Goal: Task Accomplishment & Management: Manage account settings

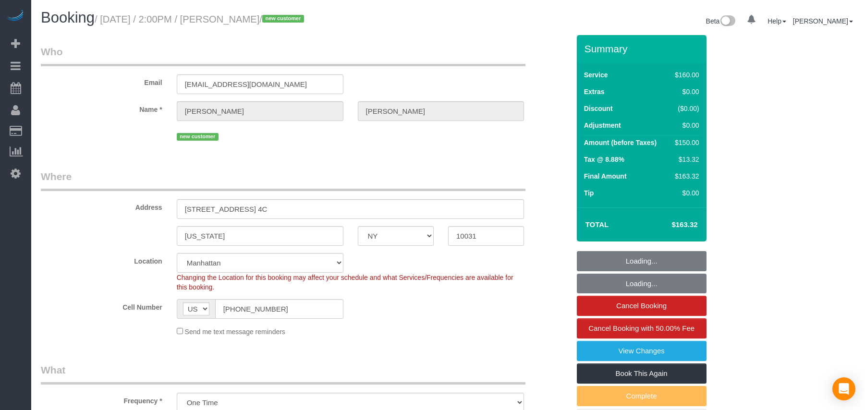
select select "NY"
select select "number:61"
select select "number:77"
select select "number:13"
select select "number:5"
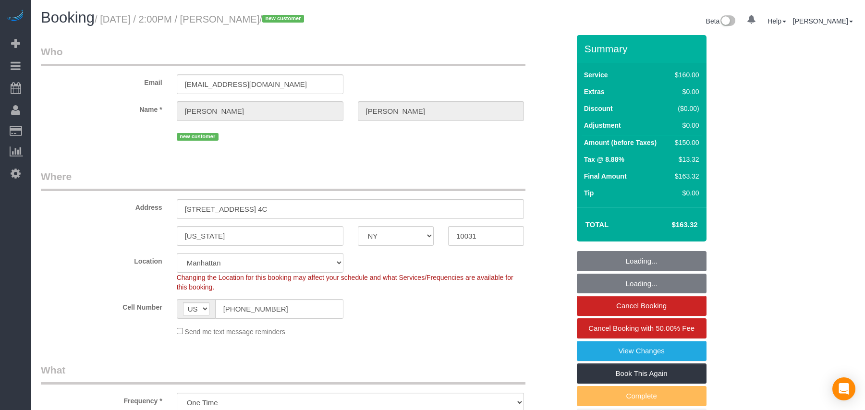
click at [102, 20] on small "/ [DATE] / 2:00PM / [PERSON_NAME] / new customer" at bounding box center [201, 19] width 212 height 11
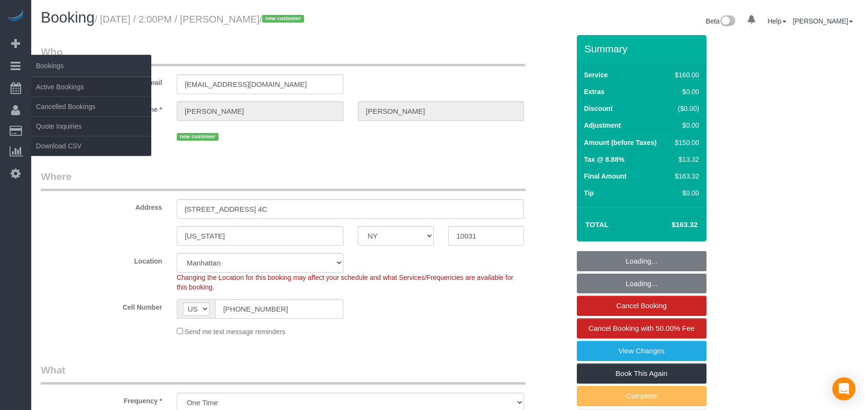
select select "object:1545"
select select "spot1"
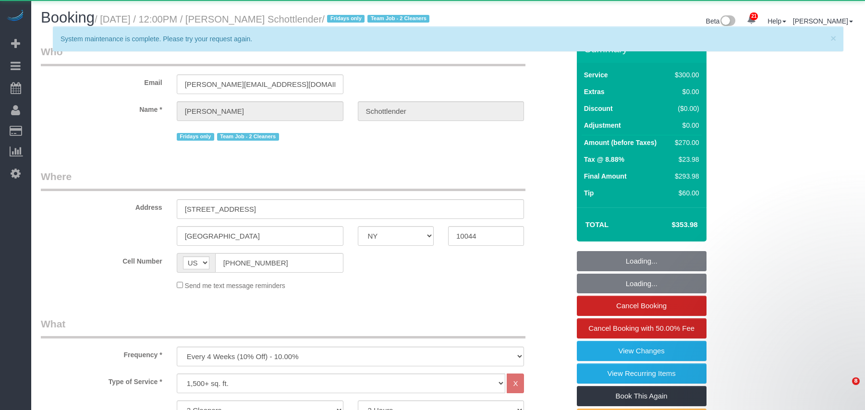
select select "NY"
select select "number:89"
select select "number:90"
select select "number:15"
select select "number:5"
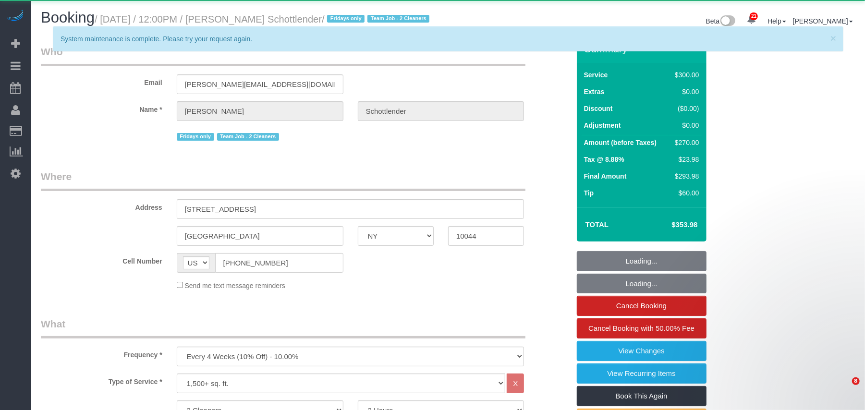
select select "string:stripe-pm_1K4Tdu4VGloSiKo7p6t4cjqY"
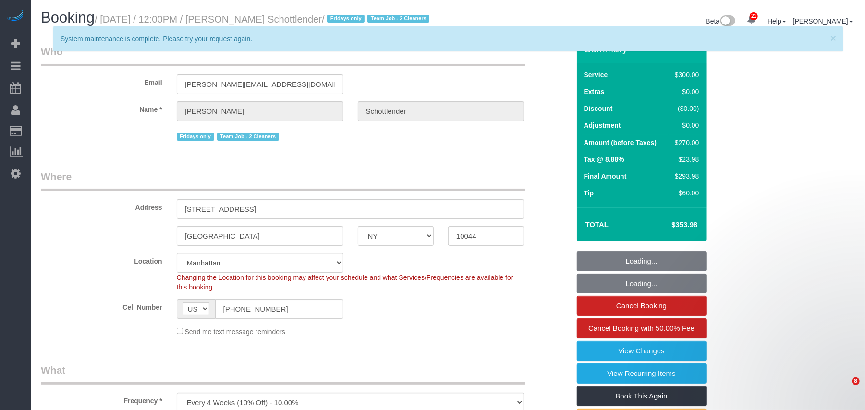
select select "object:12597"
select select "spot55"
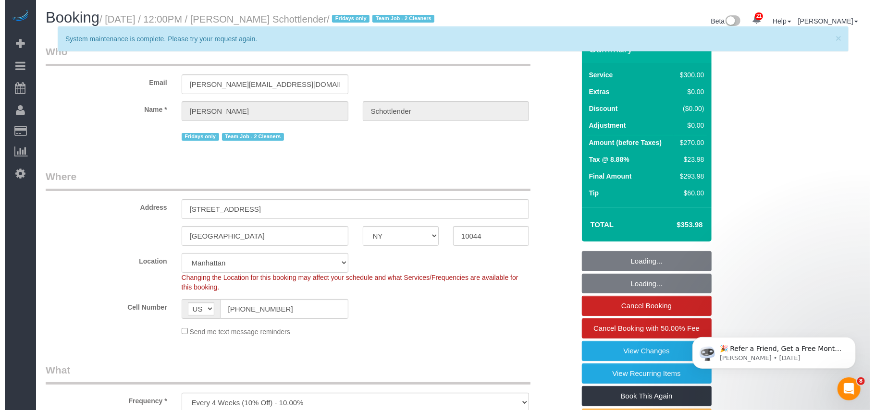
scroll to position [0, 0]
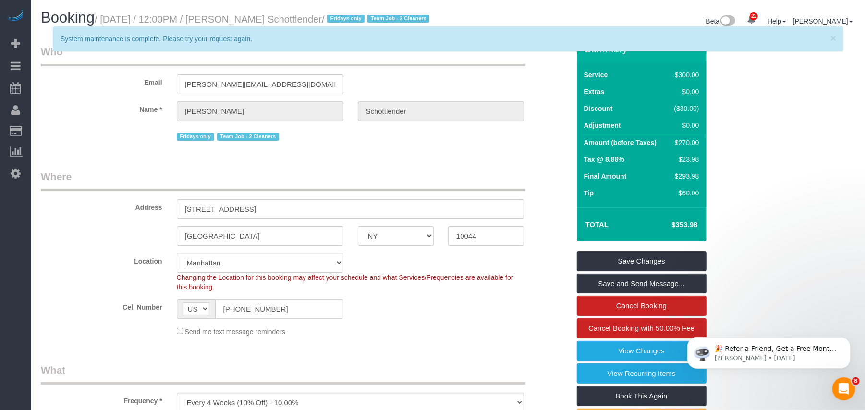
drag, startPoint x: 332, startPoint y: 20, endPoint x: 105, endPoint y: 15, distance: 226.9
click at [105, 15] on small "/ September 19, 2025 / 12:00PM / Moriel Schottlender / Fridays only Team Job - …" at bounding box center [264, 19] width 338 height 11
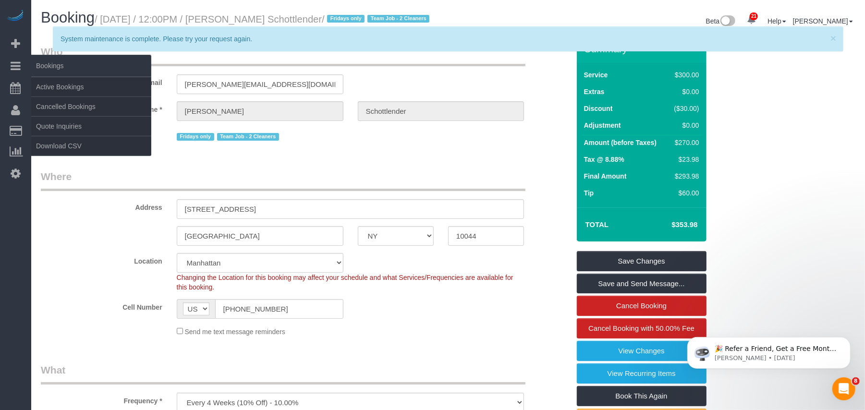
copy small "September 19, 2025 / 12:00PM / Moriel Schottlender"
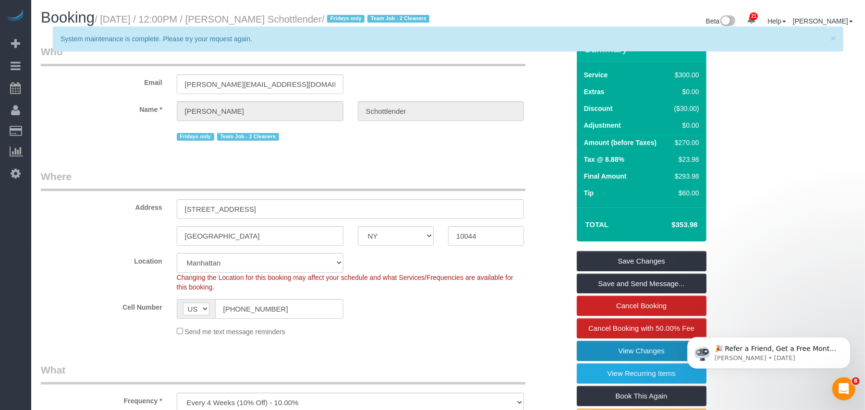
click at [634, 361] on link "View Changes" at bounding box center [642, 351] width 130 height 20
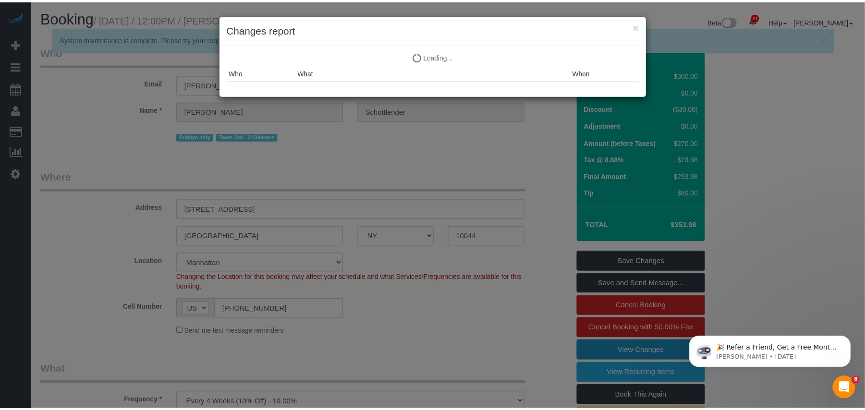
scroll to position [1464, 875]
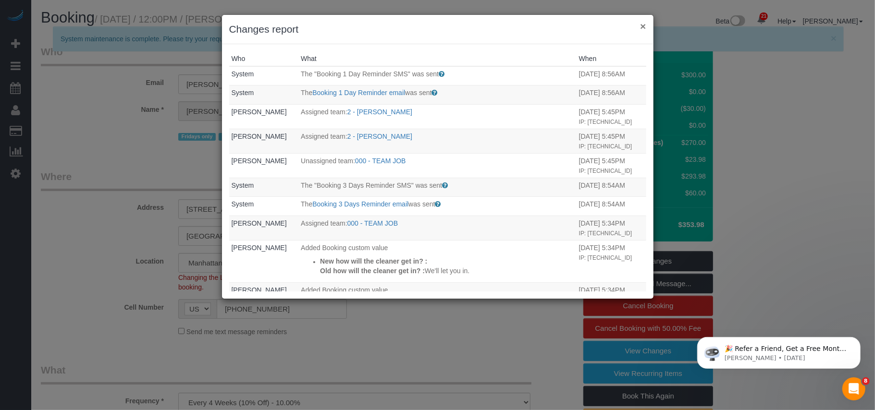
click at [642, 29] on button "×" at bounding box center [643, 26] width 6 height 10
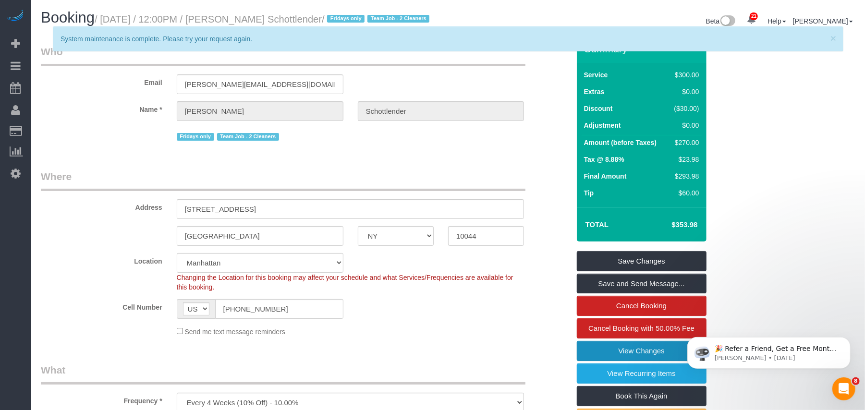
scroll to position [1475, 865]
drag, startPoint x: 252, startPoint y: 220, endPoint x: 171, endPoint y: 217, distance: 80.8
click at [171, 217] on div "[STREET_ADDRESS]" at bounding box center [351, 209] width 362 height 20
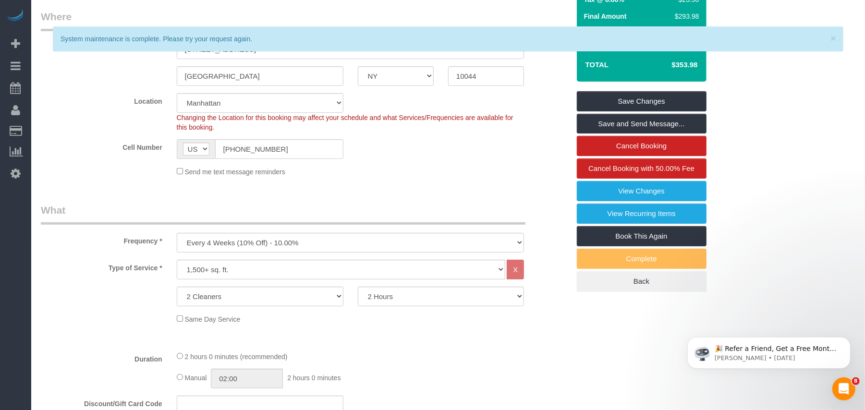
scroll to position [0, 0]
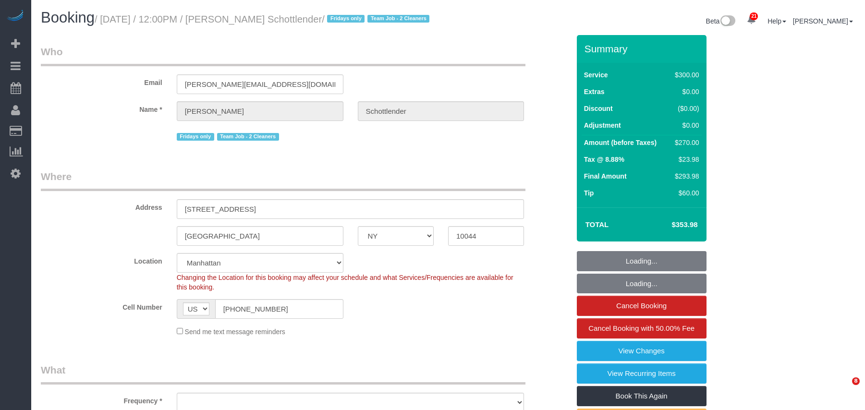
select select "NY"
select select "number:89"
select select "number:90"
select select "number:15"
select select "number:5"
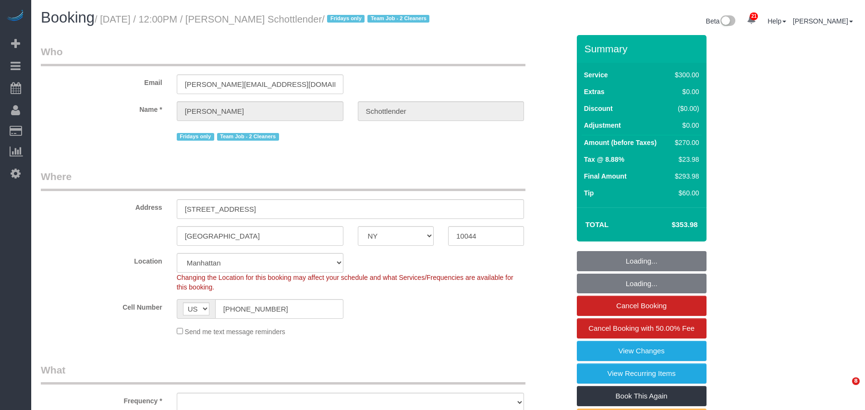
select select "object:1504"
select select "spot1"
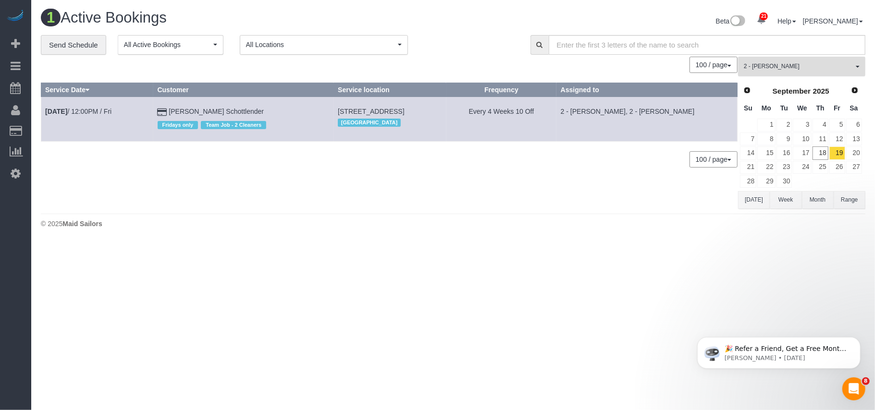
click at [754, 70] on span "2 - [PERSON_NAME]" at bounding box center [799, 66] width 110 height 8
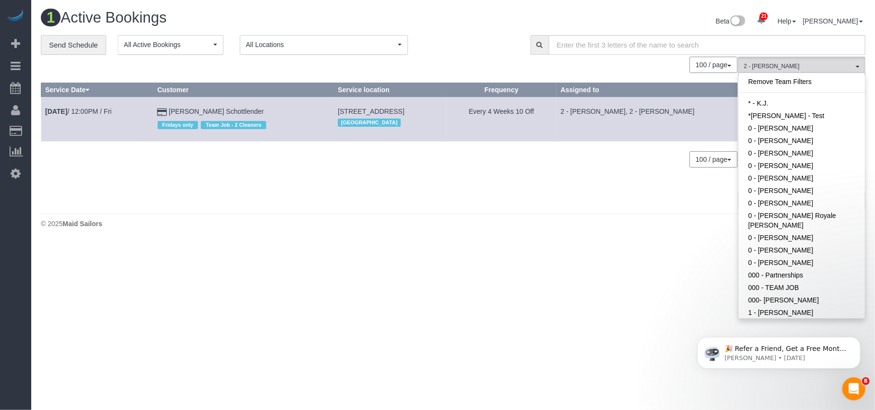
scroll to position [667, 0]
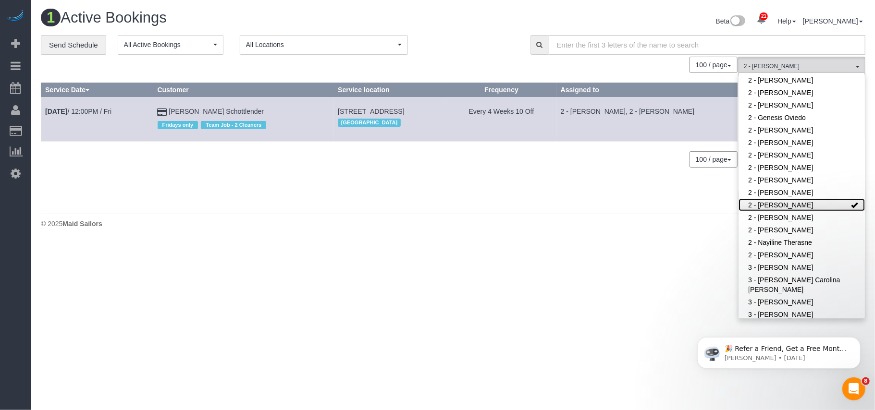
click at [764, 199] on link "2 - [PERSON_NAME]" at bounding box center [802, 205] width 126 height 12
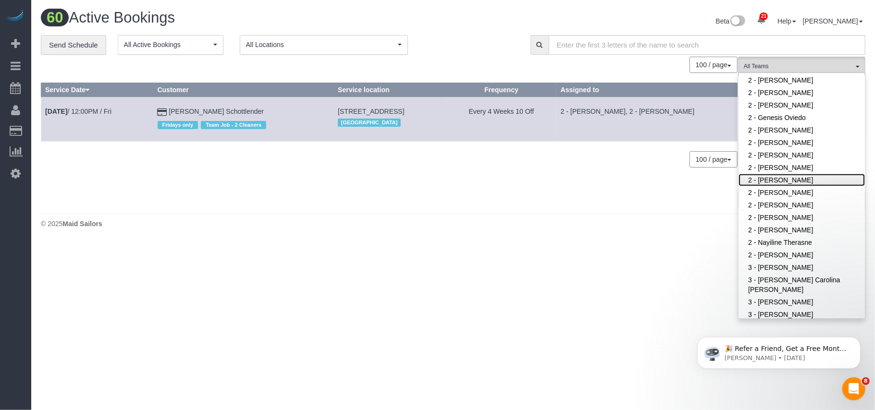
click at [790, 174] on link "2 - [PERSON_NAME]" at bounding box center [802, 180] width 126 height 12
click at [535, 259] on body "21 Beta Your Notifications You have 0 alerts × You have 8 to charge for 09/17/2…" at bounding box center [437, 205] width 875 height 410
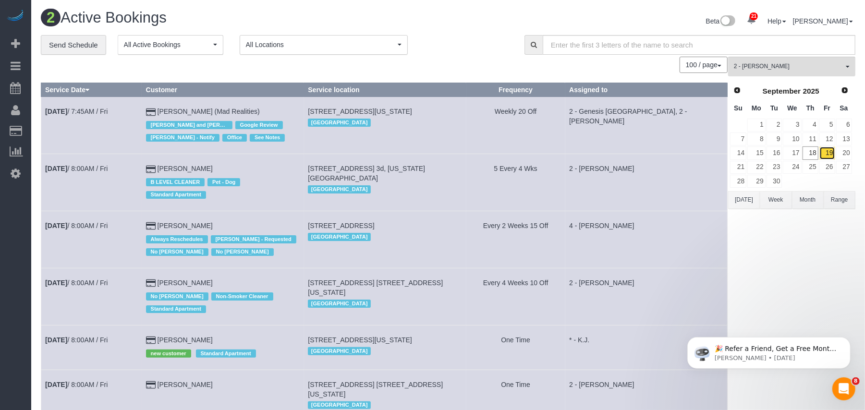
click at [833, 156] on link "19" at bounding box center [828, 153] width 16 height 13
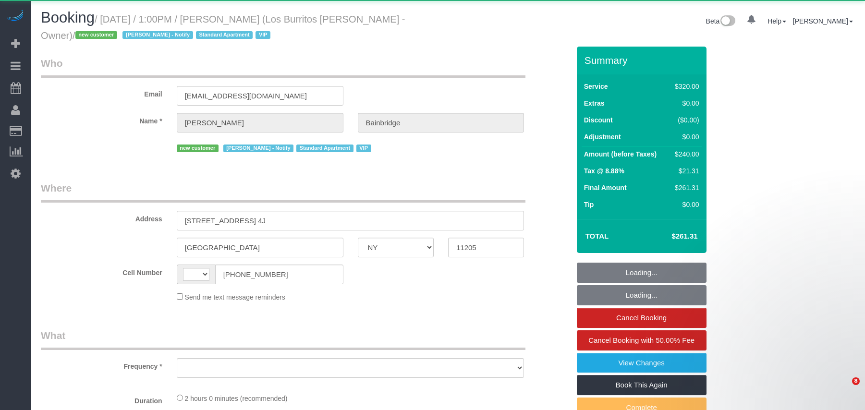
select select "NY"
select select "string:US"
select select "object:823"
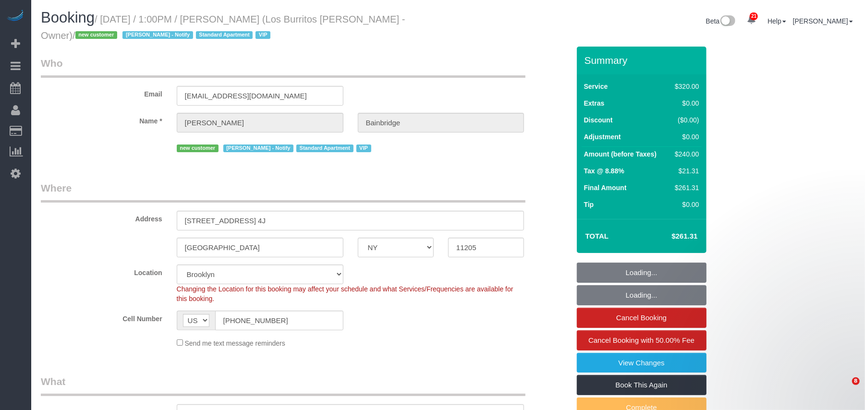
select select "string:stripe-pm_1S41pe4VGloSiKo7DXQ3GHKL"
select select "number:89"
select select "number:90"
select select "number:14"
select select "number:5"
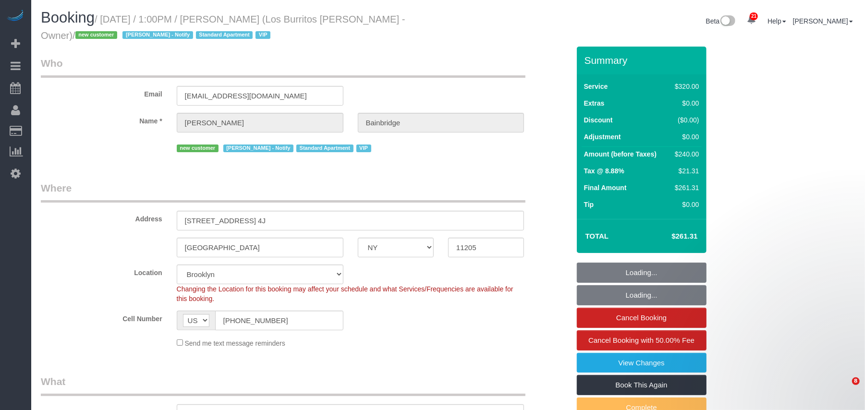
select select "object:974"
select select "spot1"
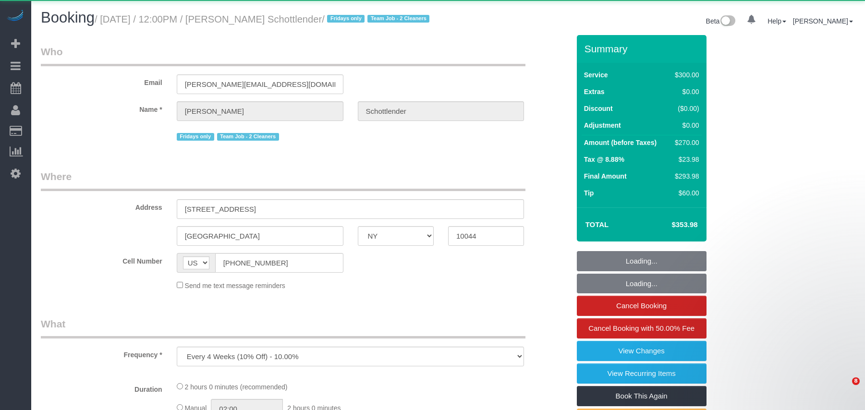
select select "NY"
select select "string:stripe-pm_1K4Tdu4VGloSiKo7p6t4cjqY"
select select "number:89"
select select "number:90"
select select "number:15"
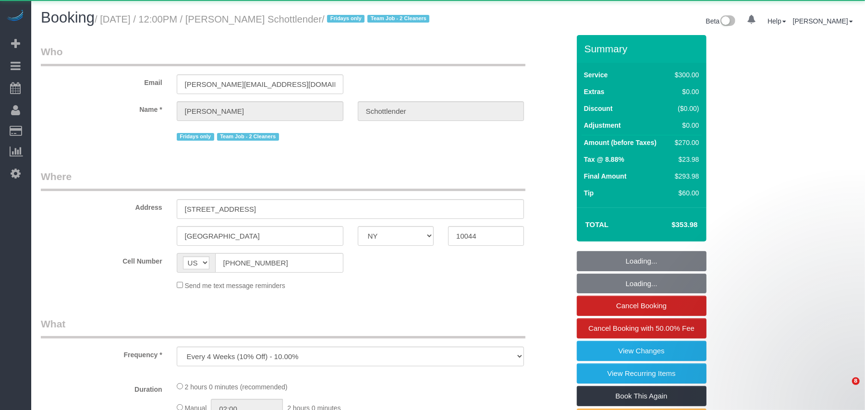
select select "number:5"
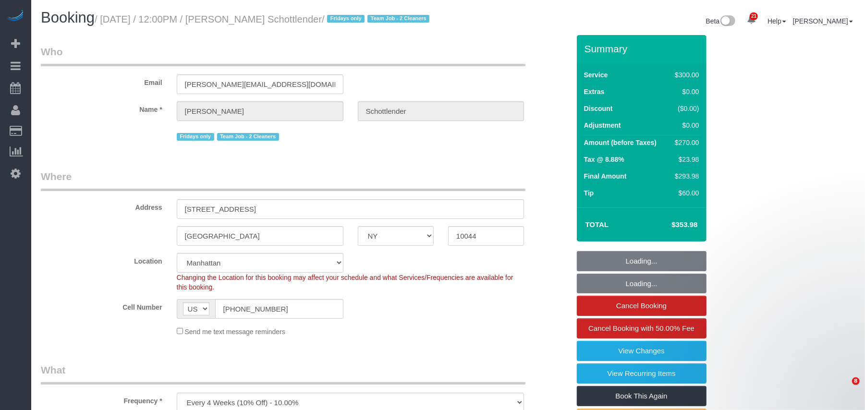
scroll to position [64, 0]
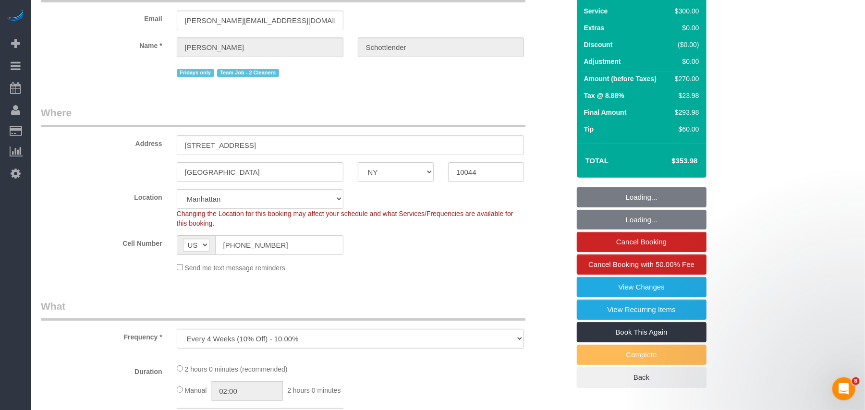
select select "object:968"
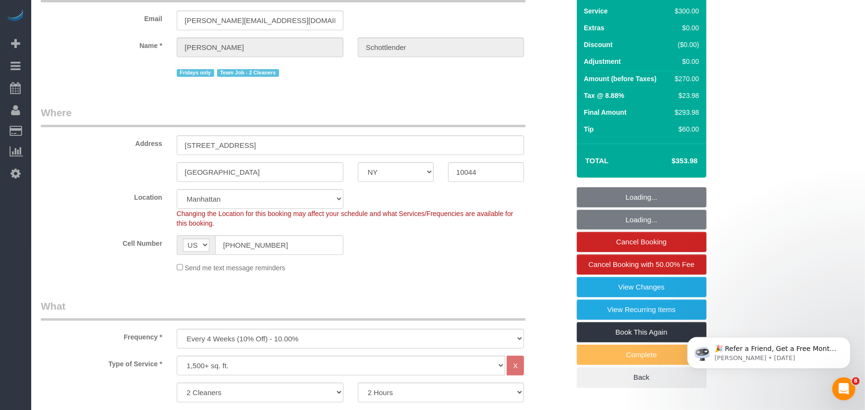
select select "spot1"
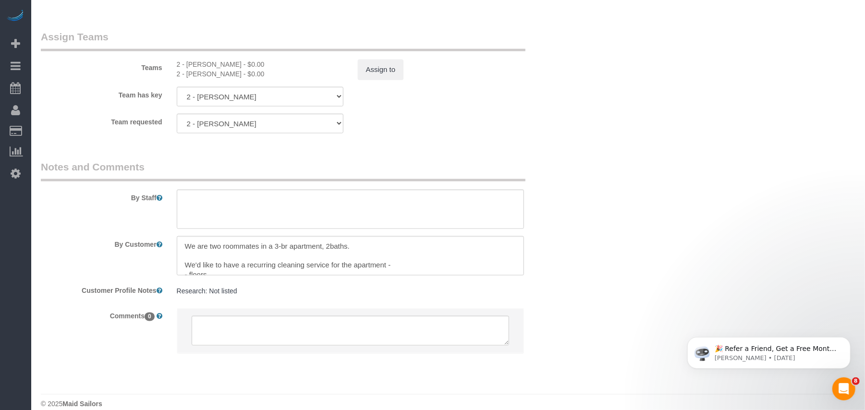
scroll to position [785, 0]
